Goal: Obtain resource: Obtain resource

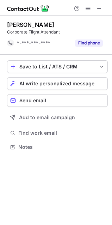
scroll to position [142, 112]
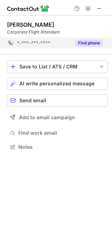
click at [87, 45] on button "Find phone" at bounding box center [89, 43] width 28 height 7
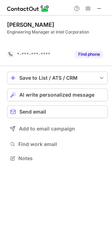
scroll to position [142, 112]
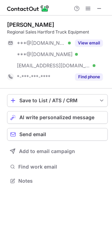
scroll to position [176, 112]
click at [91, 40] on button "View email" at bounding box center [89, 43] width 28 height 7
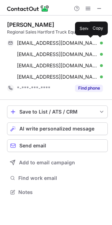
scroll to position [188, 112]
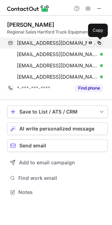
click at [97, 44] on span at bounding box center [100, 43] width 6 height 6
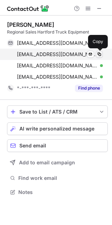
click at [99, 54] on span at bounding box center [100, 55] width 6 height 6
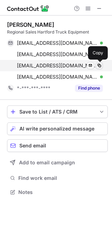
click at [99, 65] on span at bounding box center [100, 66] width 6 height 6
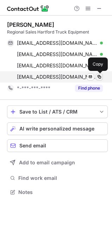
click at [100, 75] on span at bounding box center [100, 77] width 6 height 6
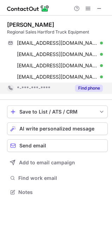
click at [89, 86] on button "Find phone" at bounding box center [89, 88] width 28 height 7
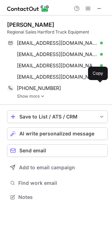
scroll to position [192, 112]
click at [41, 95] on img at bounding box center [43, 96] width 4 height 5
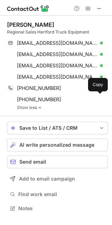
scroll to position [204, 112]
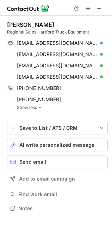
click at [53, 107] on link "Show less" at bounding box center [62, 107] width 91 height 5
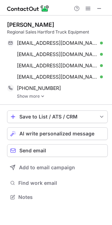
scroll to position [192, 112]
click at [42, 95] on img at bounding box center [43, 96] width 4 height 5
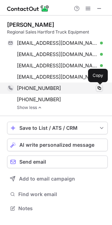
click at [101, 87] on span at bounding box center [100, 88] width 6 height 6
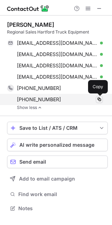
click at [99, 101] on span at bounding box center [100, 100] width 6 height 6
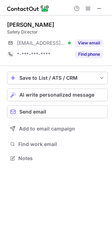
scroll to position [154, 112]
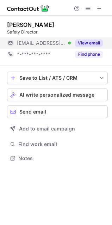
click at [94, 42] on button "View email" at bounding box center [89, 43] width 28 height 7
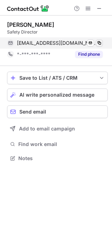
click at [96, 51] on button "Find phone" at bounding box center [89, 54] width 28 height 7
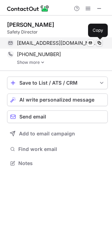
scroll to position [159, 112]
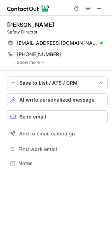
click at [42, 64] on img at bounding box center [43, 62] width 4 height 5
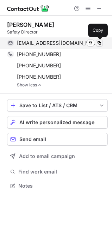
click at [101, 44] on span at bounding box center [100, 43] width 6 height 6
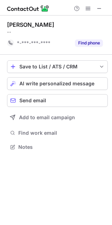
scroll to position [142, 112]
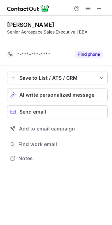
scroll to position [142, 112]
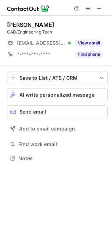
scroll to position [154, 112]
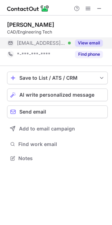
click at [88, 38] on div "View email" at bounding box center [87, 42] width 32 height 11
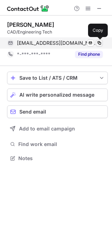
click at [98, 41] on span at bounding box center [100, 43] width 6 height 6
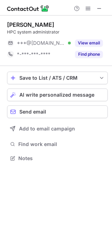
scroll to position [154, 112]
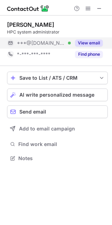
click at [95, 39] on div "View email" at bounding box center [87, 42] width 32 height 11
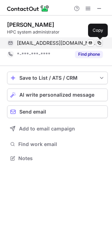
click at [98, 40] on span at bounding box center [100, 43] width 6 height 6
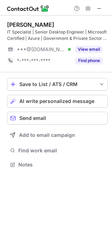
scroll to position [160, 112]
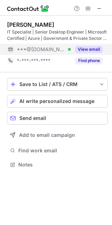
click at [88, 47] on button "View email" at bounding box center [89, 49] width 28 height 7
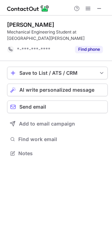
scroll to position [149, 112]
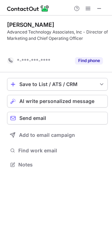
scroll to position [149, 112]
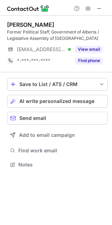
scroll to position [160, 112]
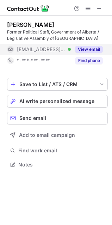
click at [94, 48] on button "View email" at bounding box center [89, 49] width 28 height 7
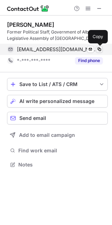
click at [99, 47] on span at bounding box center [100, 50] width 6 height 6
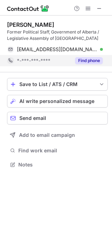
click at [88, 62] on button "Find phone" at bounding box center [89, 60] width 28 height 7
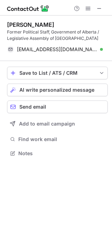
scroll to position [149, 112]
click at [100, 8] on span at bounding box center [100, 9] width 6 height 6
